Goal: Transaction & Acquisition: Purchase product/service

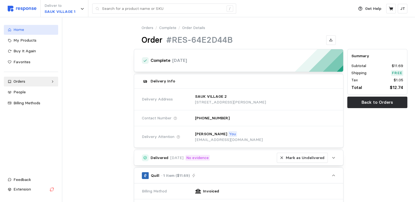
click at [22, 28] on span "Home" at bounding box center [18, 29] width 11 height 5
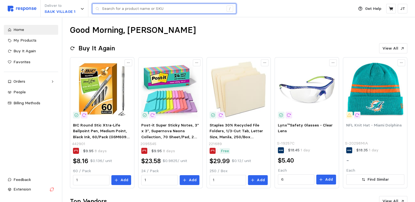
click at [118, 6] on input "text" at bounding box center [162, 9] width 121 height 10
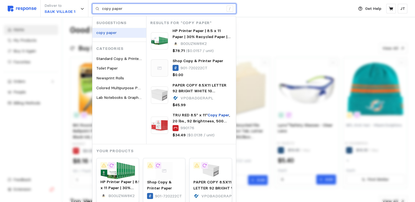
click at [115, 32] on mark "copy paper" at bounding box center [106, 32] width 20 height 5
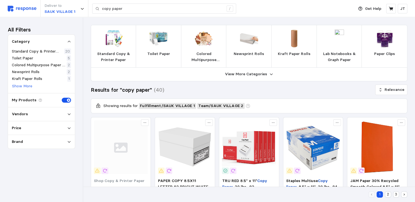
click at [27, 113] on div "Vendors" at bounding box center [41, 114] width 59 height 6
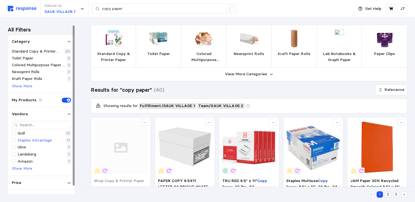
click at [41, 138] on p "Staples Advantage" at bounding box center [35, 141] width 34 height 6
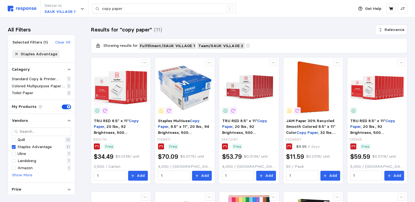
click at [13, 8] on img at bounding box center [22, 9] width 29 height 6
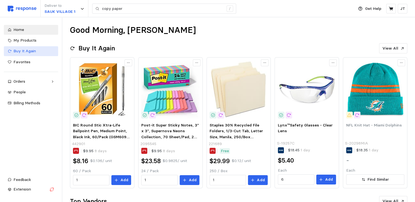
click at [29, 53] on span "Buy It Again" at bounding box center [24, 51] width 22 height 5
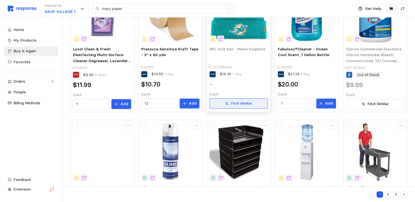
scroll to position [291, 0]
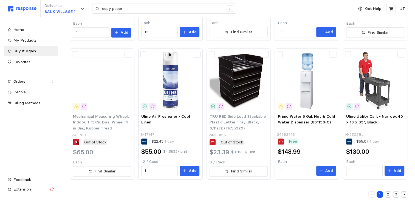
click at [388, 195] on button "2" at bounding box center [388, 195] width 6 height 6
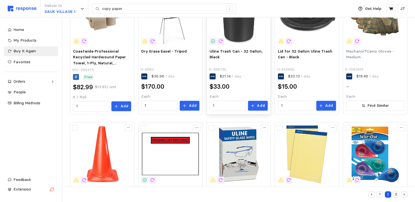
scroll to position [291, 0]
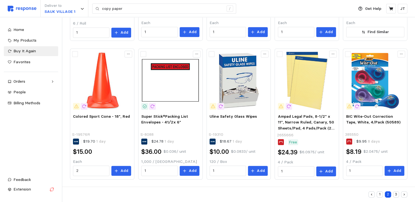
click at [396, 196] on button "3" at bounding box center [396, 195] width 6 height 6
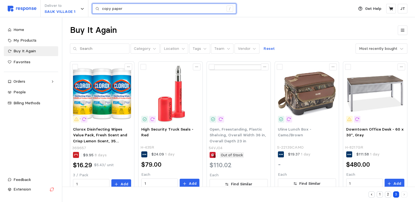
click at [130, 6] on input "copy paper" at bounding box center [162, 9] width 121 height 10
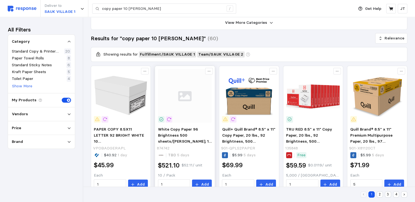
scroll to position [73, 0]
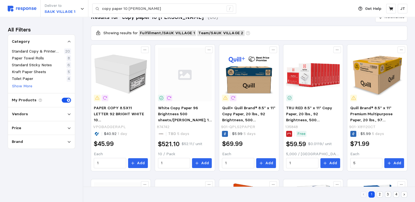
click at [25, 112] on p "Vendors" at bounding box center [20, 114] width 16 height 6
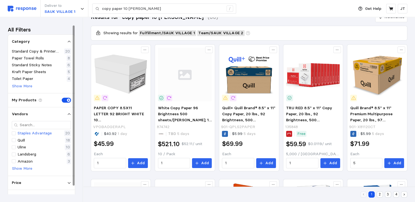
click at [18, 133] on p "Staples Advantage" at bounding box center [35, 133] width 34 height 6
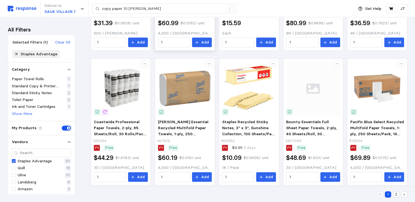
scroll to position [320, 0]
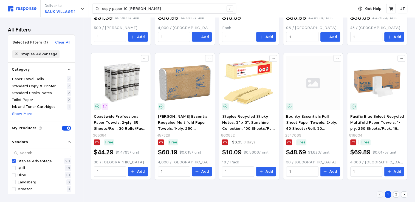
click at [395, 194] on button "2" at bounding box center [396, 195] width 6 height 6
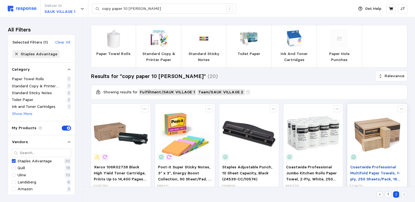
scroll to position [51, 0]
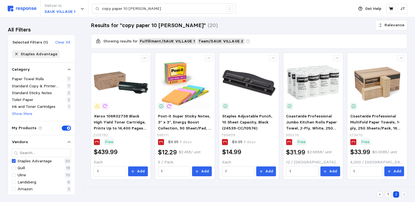
click at [388, 196] on button "1" at bounding box center [388, 195] width 6 height 6
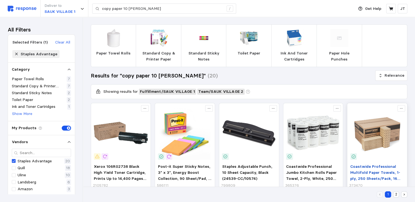
scroll to position [0, 0]
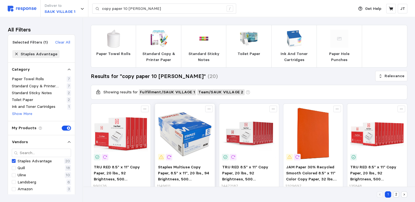
click at [186, 130] on img at bounding box center [185, 134] width 54 height 54
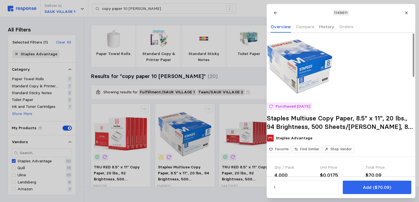
click at [324, 27] on p "History" at bounding box center [326, 26] width 15 height 7
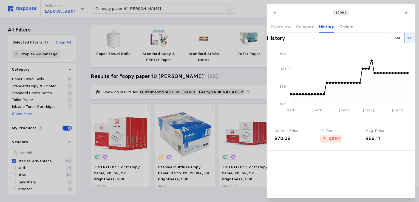
click at [339, 25] on p "Orders" at bounding box center [346, 26] width 14 height 7
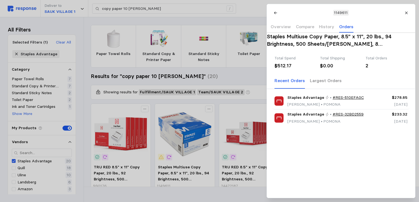
click at [319, 84] on p "Largest Orders" at bounding box center [326, 80] width 32 height 7
click at [406, 12] on icon at bounding box center [406, 13] width 4 height 4
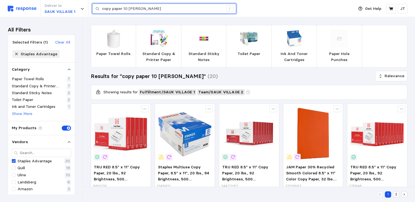
click at [153, 10] on input "copy paper 10 [PERSON_NAME]" at bounding box center [162, 9] width 121 height 10
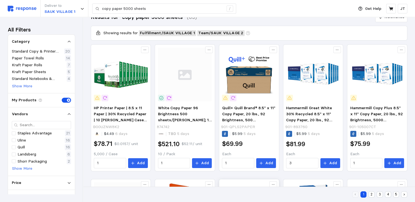
scroll to position [146, 0]
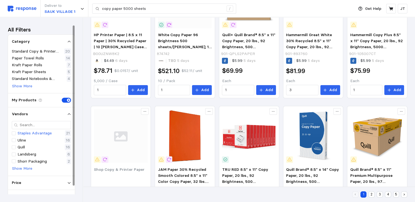
click at [40, 134] on p "Staples Advantage" at bounding box center [35, 133] width 34 height 6
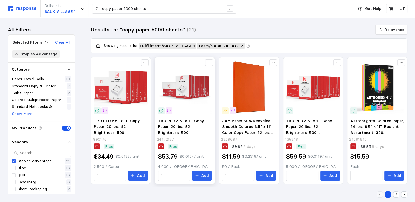
click at [177, 92] on img at bounding box center [185, 87] width 54 height 54
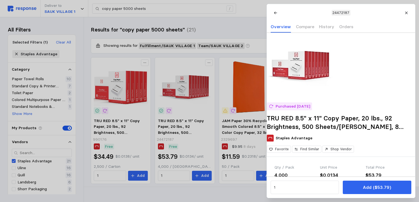
click at [178, 93] on div at bounding box center [209, 101] width 419 height 202
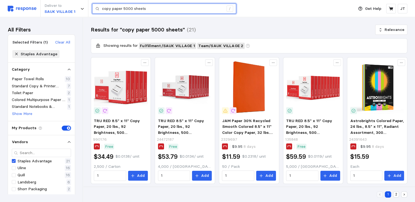
click at [151, 10] on input "copy paper 5000 sheets" at bounding box center [162, 9] width 121 height 10
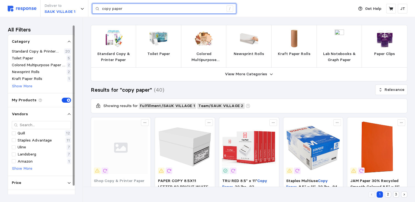
click at [140, 7] on input "copy paper" at bounding box center [162, 9] width 121 height 10
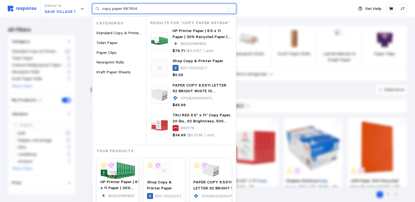
type input "copy paper 897804"
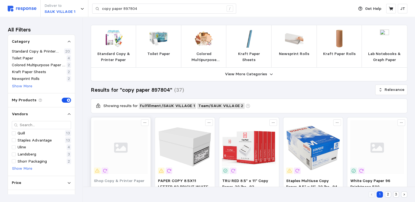
scroll to position [73, 0]
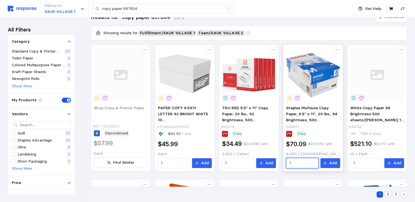
click at [294, 163] on input "1" at bounding box center [302, 163] width 26 height 10
click at [339, 31] on div "Showing results for Fulfillment / SAUK VILLAGE 1 Team / [GEOGRAPHIC_DATA] 2" at bounding box center [249, 33] width 308 height 7
click at [299, 163] on input "text" at bounding box center [302, 163] width 26 height 10
type input "4"
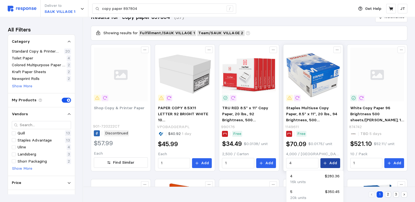
click at [327, 163] on icon at bounding box center [325, 163] width 4 height 4
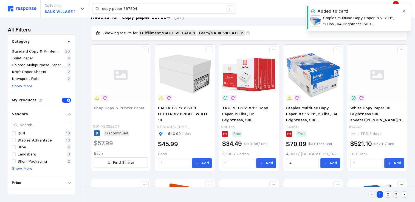
click at [360, 20] on p "Staples Multiuse Copy Paper, 8.5" x 11", 20 lbs., 94 Brightness, 500 Sheets/[PE…" at bounding box center [361, 21] width 76 height 12
click at [344, 16] on p "Staples Multiuse Copy Paper, 8.5" x 11", 20 lbs., 94 Brightness, 500 Sheets/[PE…" at bounding box center [361, 21] width 76 height 12
click at [405, 10] on button "button" at bounding box center [403, 11] width 7 height 7
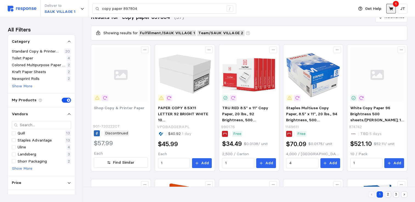
click at [394, 7] on button at bounding box center [391, 9] width 10 height 10
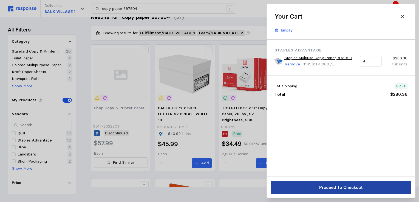
click at [330, 185] on p "Proceed to Checkout" at bounding box center [341, 187] width 44 height 7
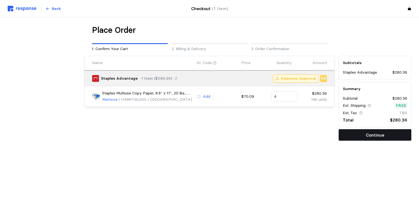
click at [372, 134] on p "Continue" at bounding box center [375, 135] width 18 height 7
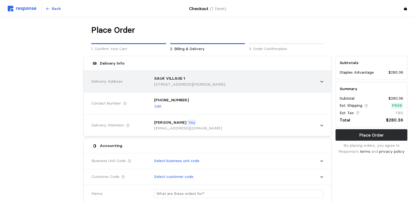
click at [194, 80] on div "SAUK VILLAGE 1" at bounding box center [189, 79] width 71 height 6
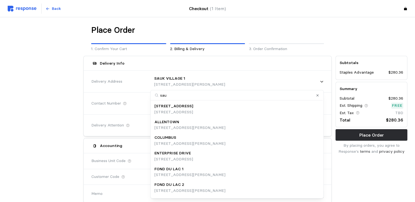
type input "sauk"
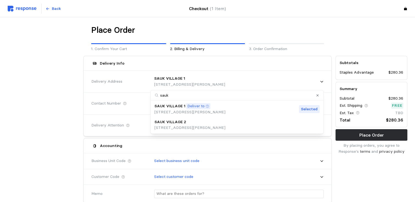
click at [180, 123] on p "SAUK VILLAGE 2" at bounding box center [170, 122] width 32 height 6
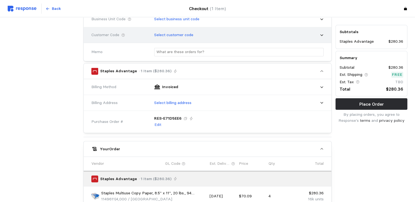
scroll to position [146, 0]
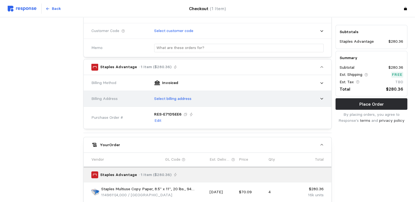
click at [184, 100] on p "Select billing address" at bounding box center [172, 99] width 37 height 6
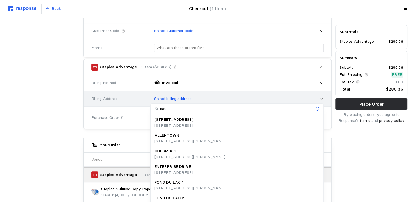
type input "sauk"
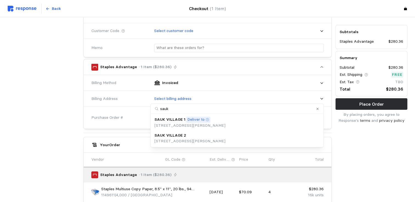
click at [175, 137] on p "SAUK VILLAGE 2" at bounding box center [170, 136] width 32 height 6
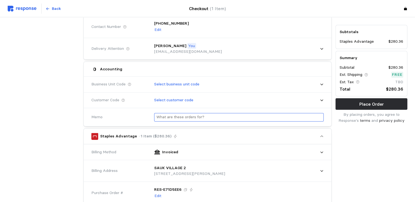
scroll to position [73, 0]
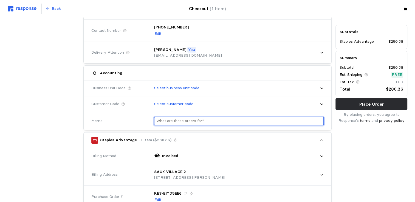
click at [180, 120] on input "text" at bounding box center [238, 121] width 165 height 8
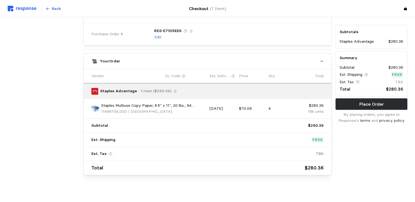
scroll to position [238, 0]
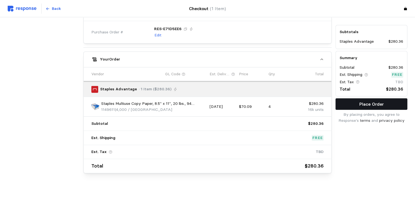
type input "Office Supply"
click at [354, 104] on button "Place Order" at bounding box center [371, 104] width 72 height 12
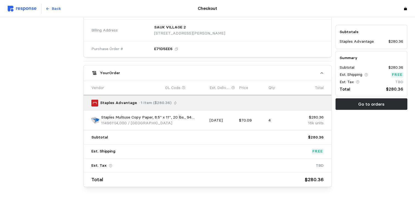
scroll to position [0, 0]
